Goal: Book appointment/travel/reservation

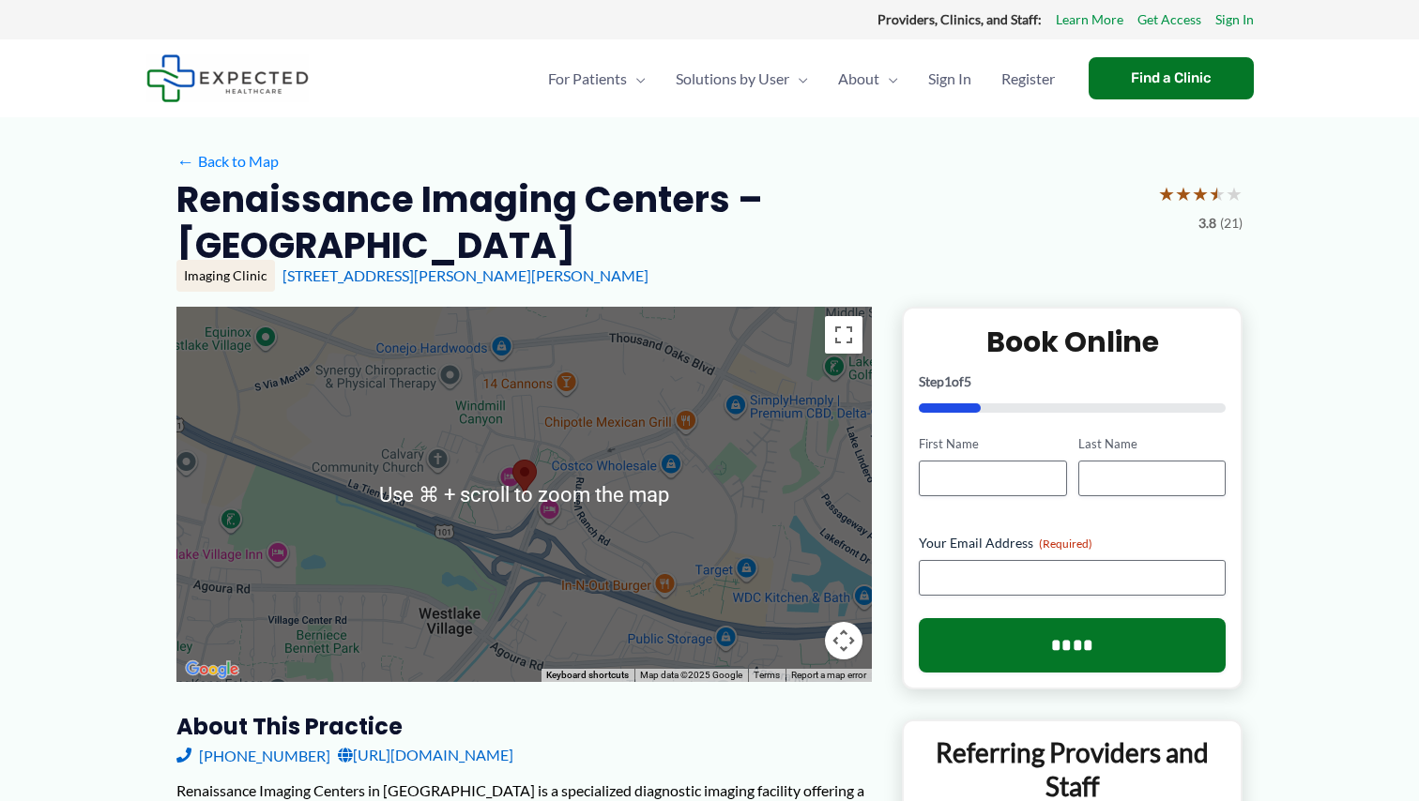
click at [769, 411] on div at bounding box center [523, 494] width 695 height 375
click at [600, 487] on div at bounding box center [523, 494] width 695 height 375
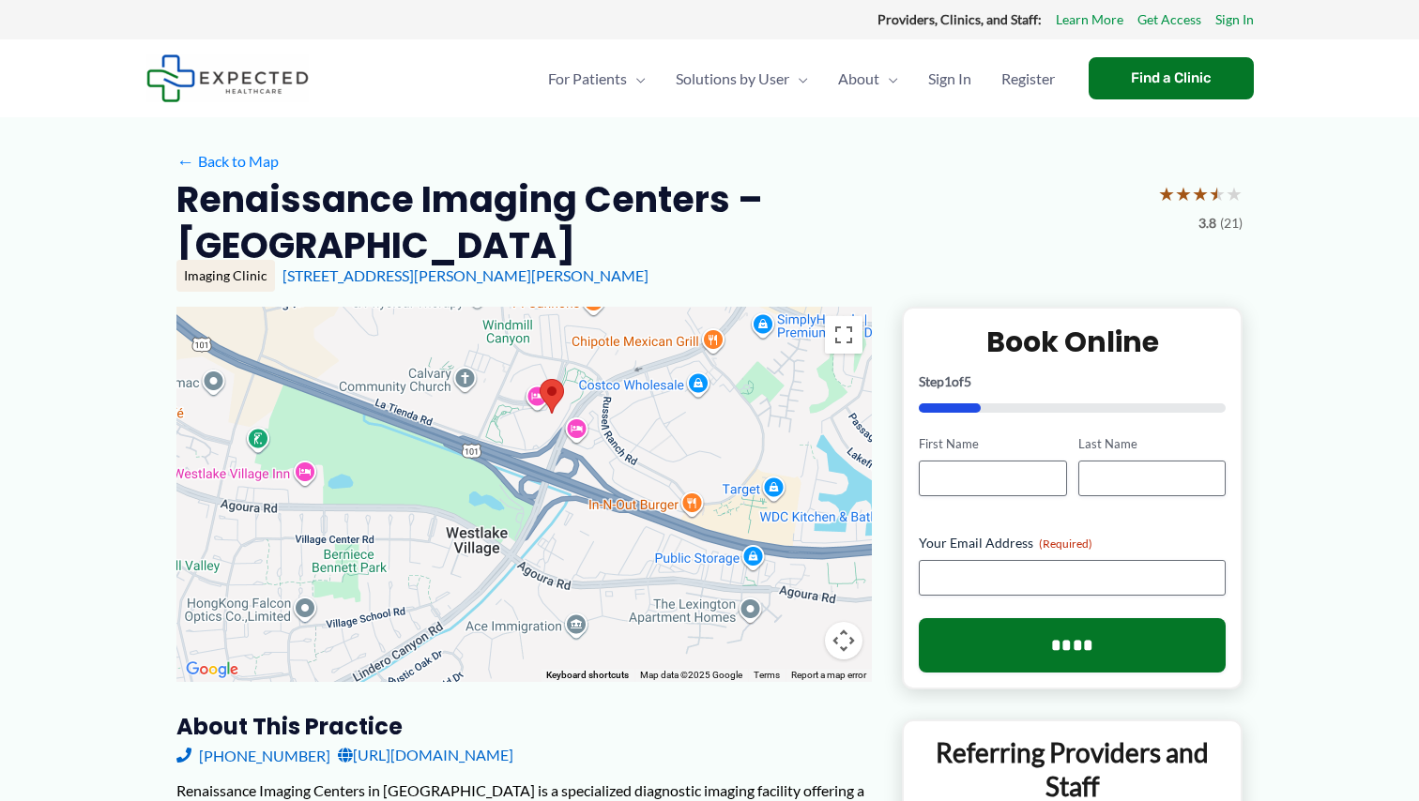
drag, startPoint x: 595, startPoint y: 539, endPoint x: 625, endPoint y: 456, distance: 88.7
click at [625, 456] on div at bounding box center [523, 494] width 695 height 375
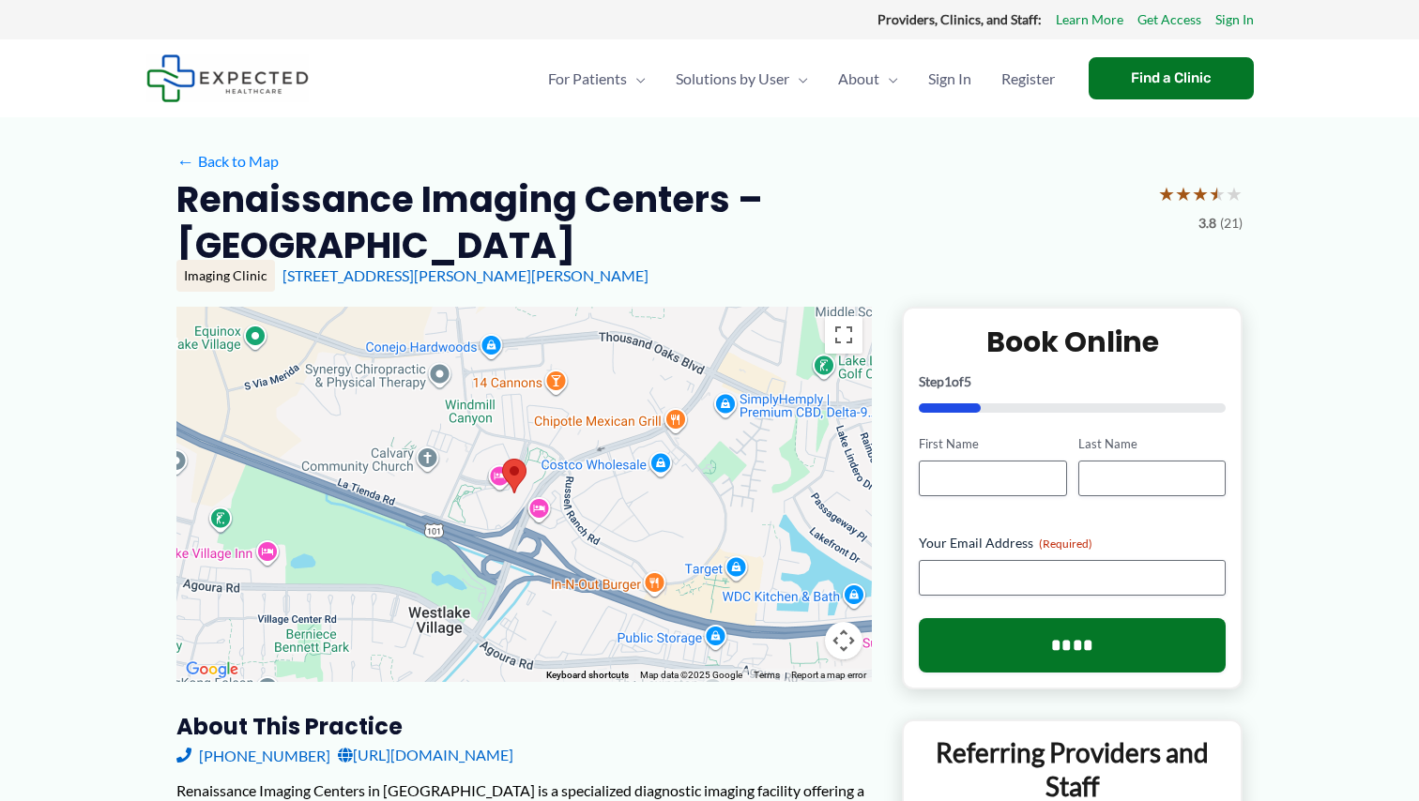
drag, startPoint x: 627, startPoint y: 468, endPoint x: 589, endPoint y: 554, distance: 94.1
click at [589, 554] on div at bounding box center [523, 494] width 695 height 375
click at [838, 316] on button "Toggle fullscreen view" at bounding box center [844, 335] width 38 height 38
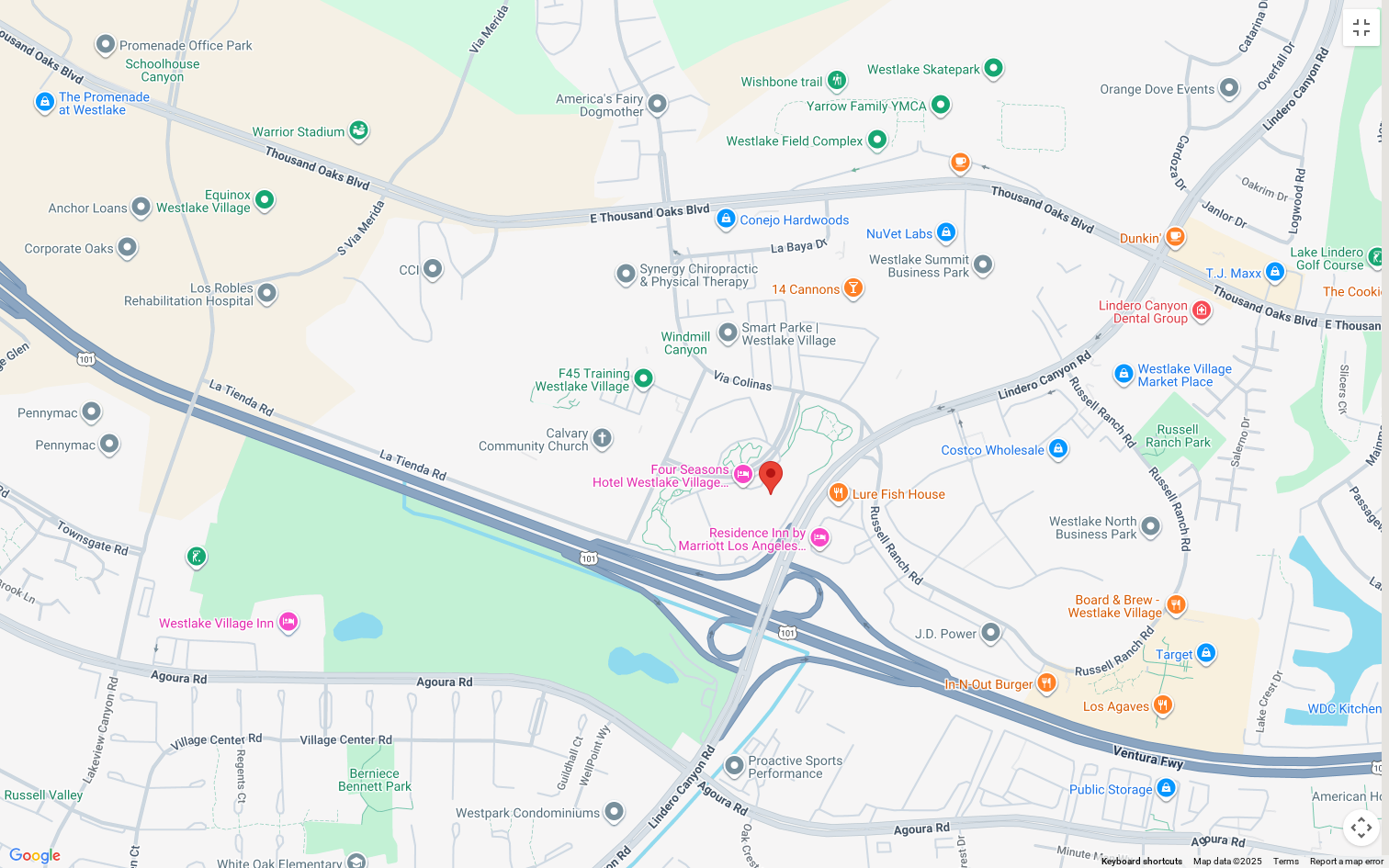
drag, startPoint x: 803, startPoint y: 423, endPoint x: 786, endPoint y: 551, distance: 129.1
click at [786, 551] on div at bounding box center [694, 434] width 1389 height 868
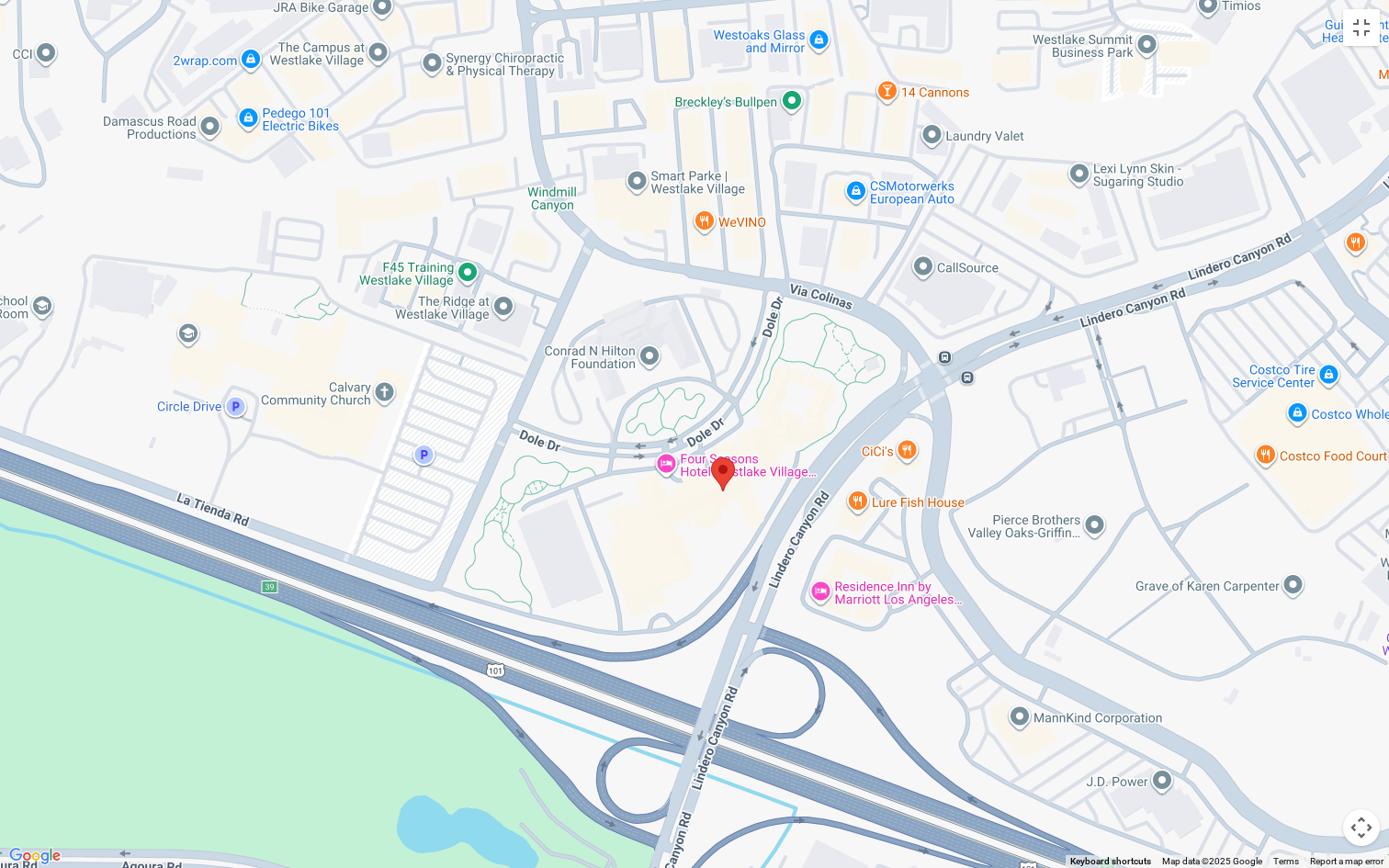
drag, startPoint x: 775, startPoint y: 532, endPoint x: 747, endPoint y: 581, distance: 56.4
click at [747, 581] on div at bounding box center [694, 434] width 1389 height 868
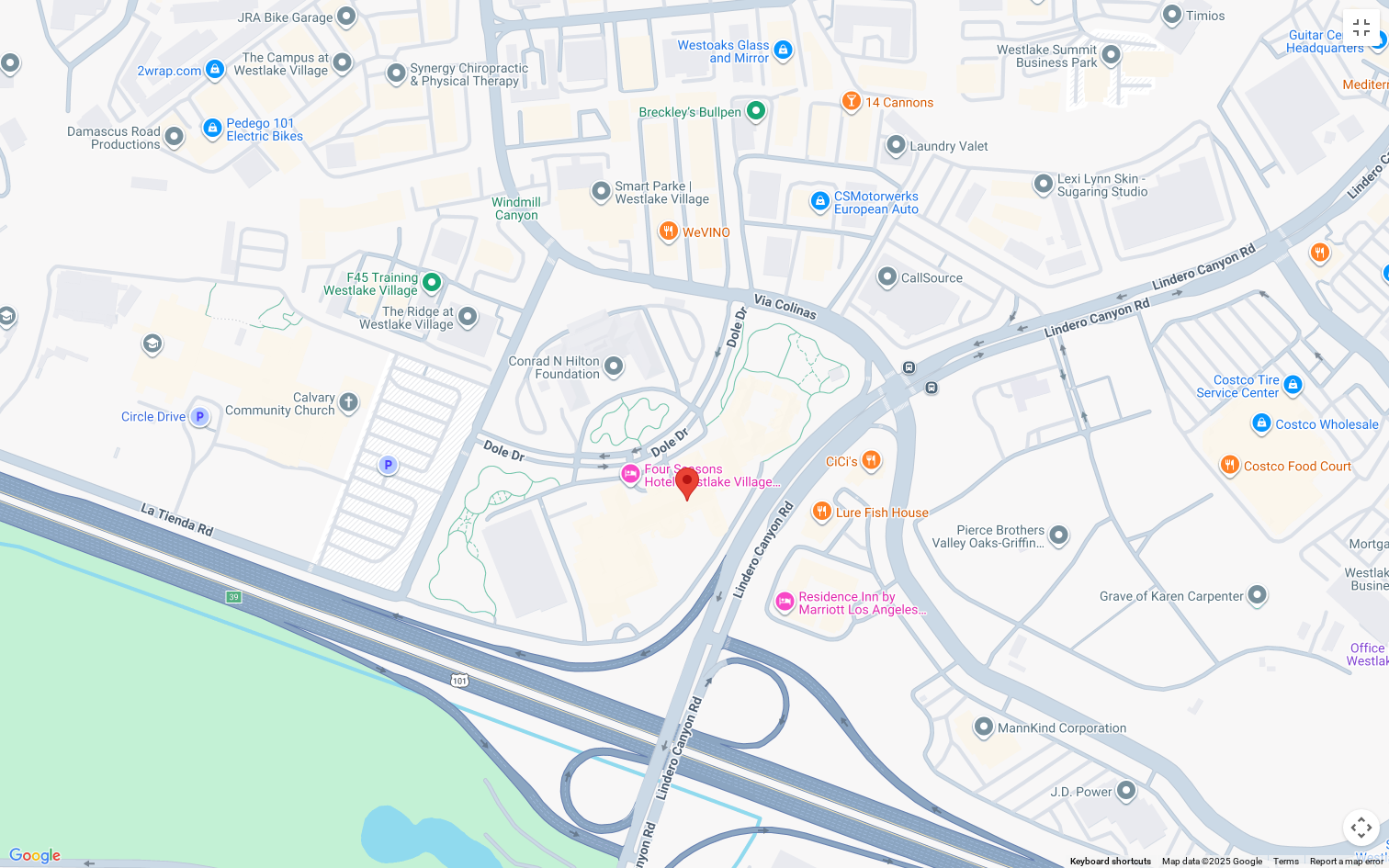
drag, startPoint x: 747, startPoint y: 581, endPoint x: 706, endPoint y: 591, distance: 42.2
click at [706, 591] on div at bounding box center [694, 434] width 1389 height 868
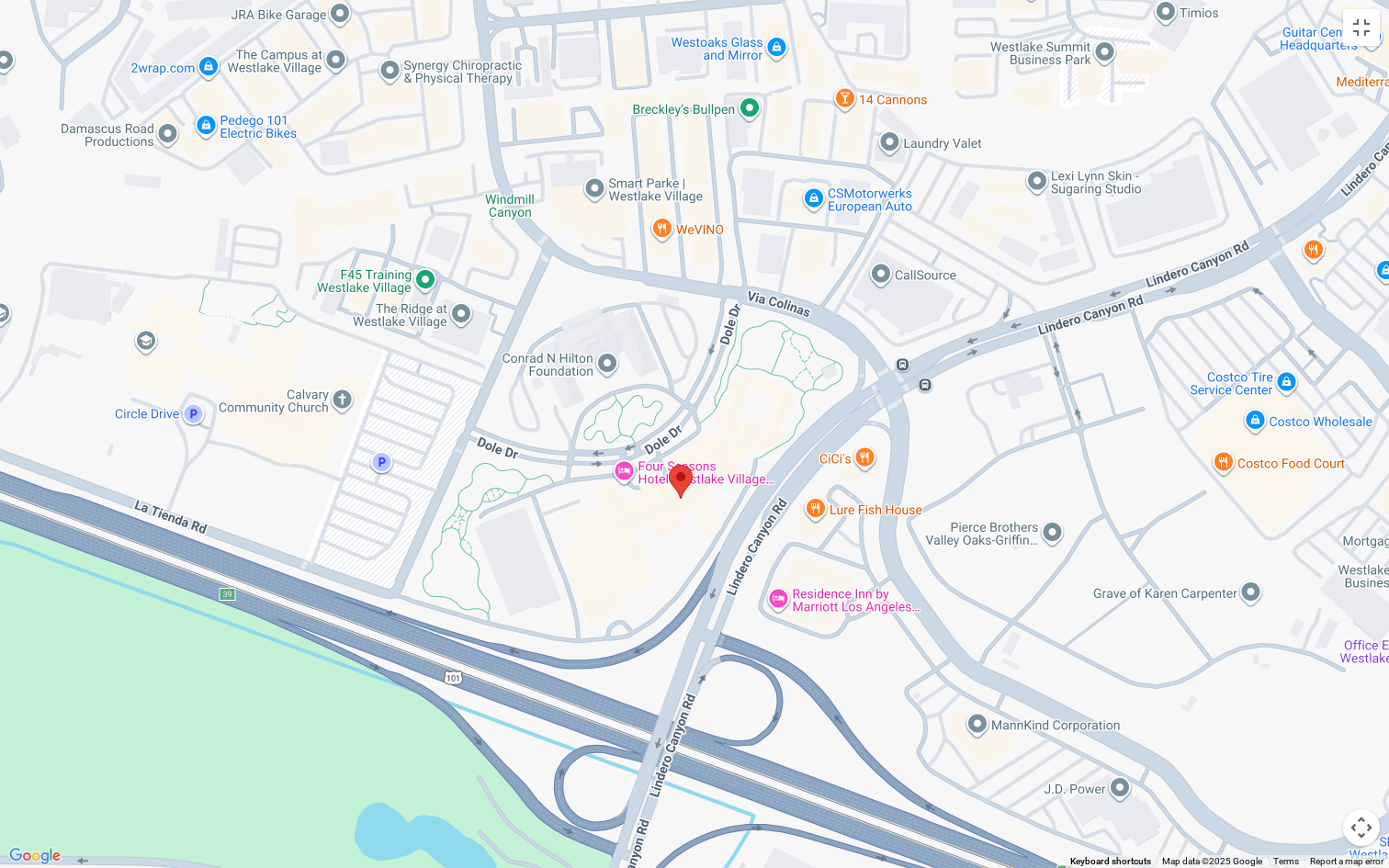
click at [699, 589] on div at bounding box center [694, 434] width 1389 height 868
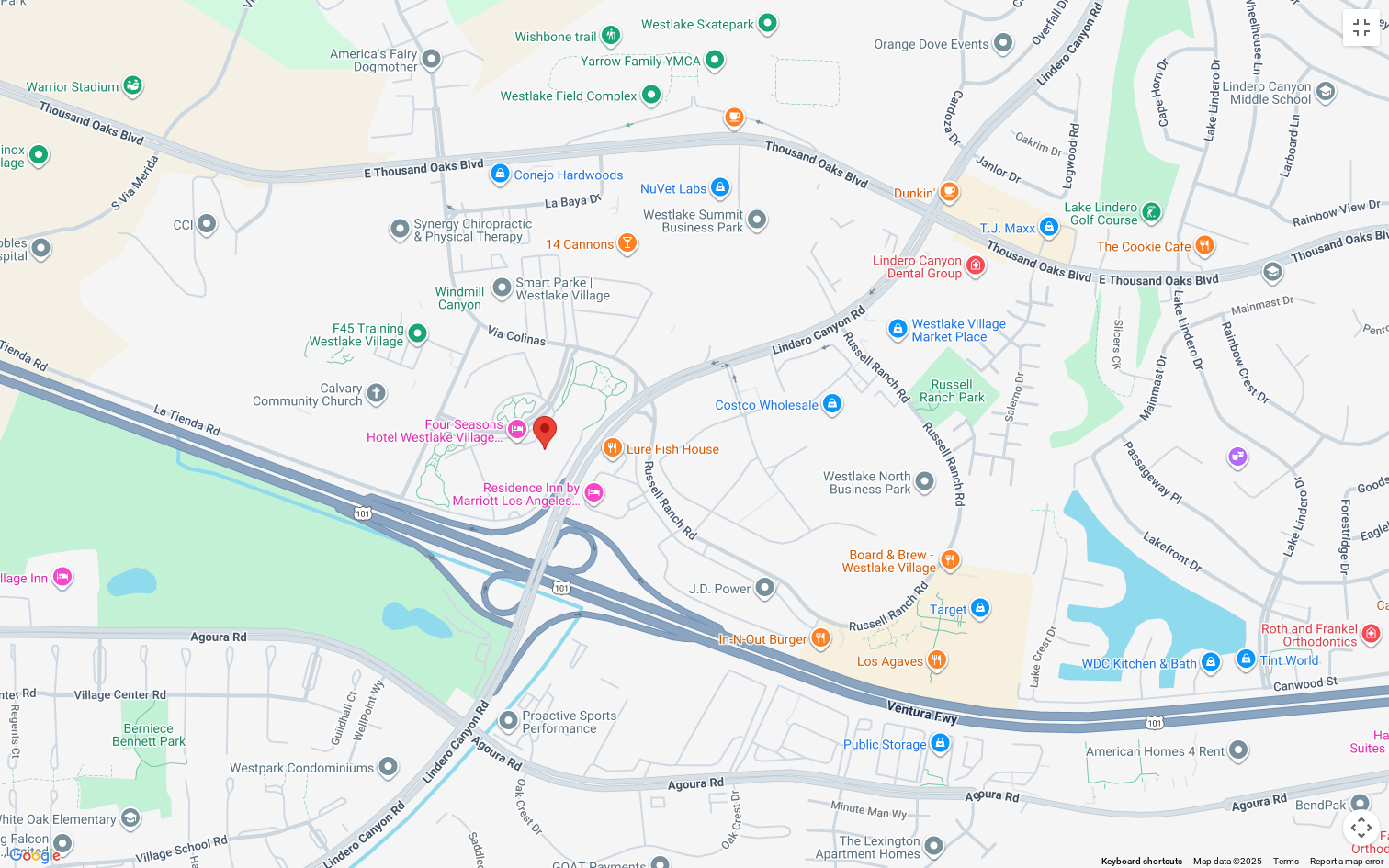
drag, startPoint x: 594, startPoint y: 443, endPoint x: 562, endPoint y: 441, distance: 32.1
click at [562, 441] on div at bounding box center [694, 434] width 1389 height 868
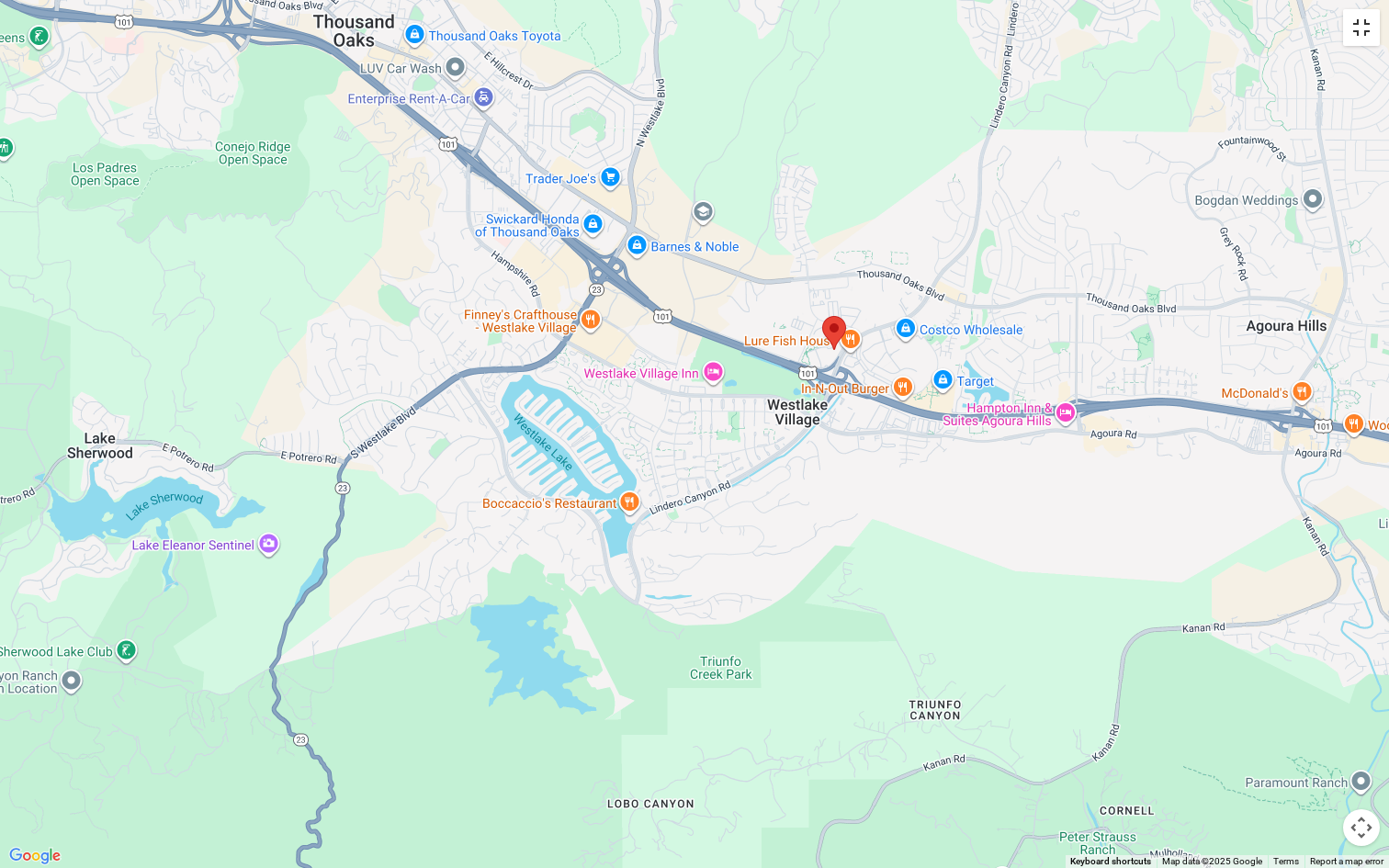
click at [1354, 32] on button "Toggle fullscreen view" at bounding box center [1362, 27] width 37 height 37
